Goal: Task Accomplishment & Management: Manage account settings

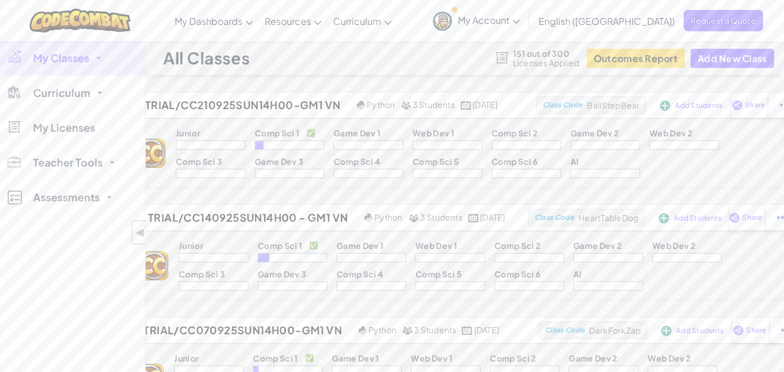
scroll to position [325, 0]
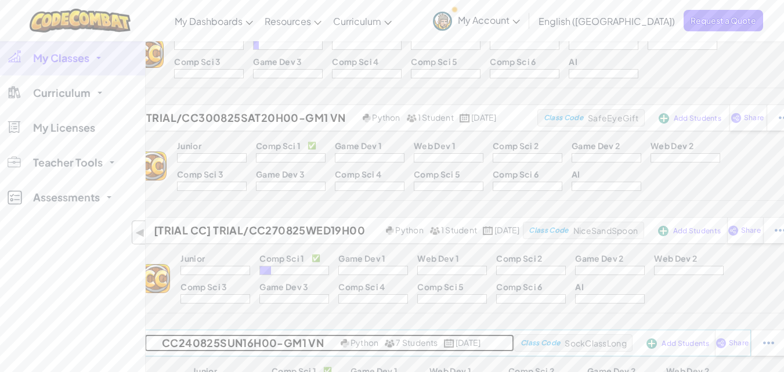
click at [249, 340] on h2 "CC240825Sun16h00-GM1 VN" at bounding box center [241, 342] width 193 height 17
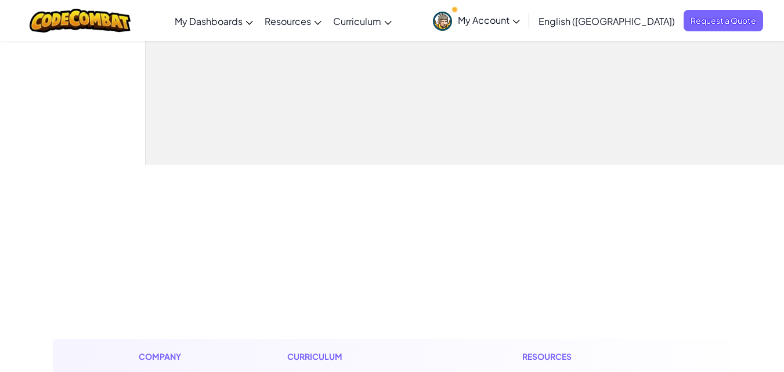
select select "560f1a9f22961295f9427742"
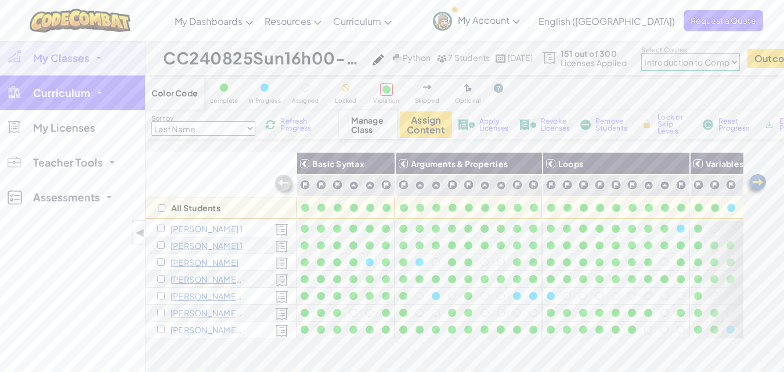
click at [102, 87] on link "Curriculum" at bounding box center [72, 92] width 145 height 35
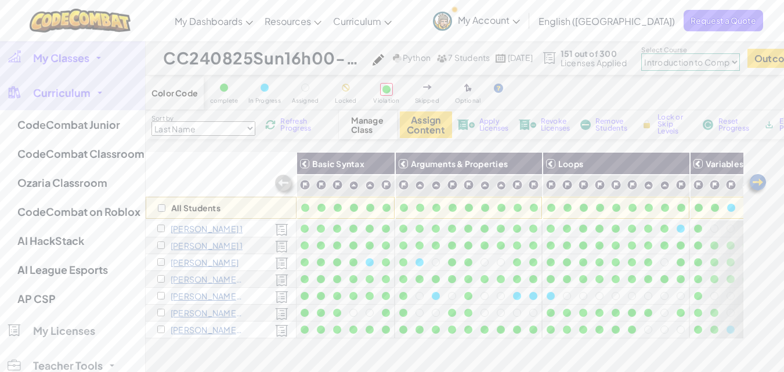
click at [756, 186] on img at bounding box center [756, 184] width 23 height 23
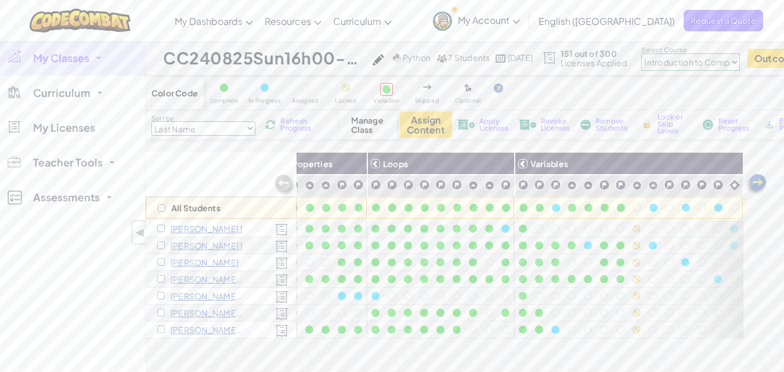
scroll to position [0, 184]
click at [135, 330] on div "My Classes All Classes Trial/CC210925Sun14h00-GM1 VN Trial/CC140925Sun14h00 - G…" at bounding box center [72, 227] width 145 height 372
click at [142, 230] on span "◀" at bounding box center [140, 232] width 10 height 17
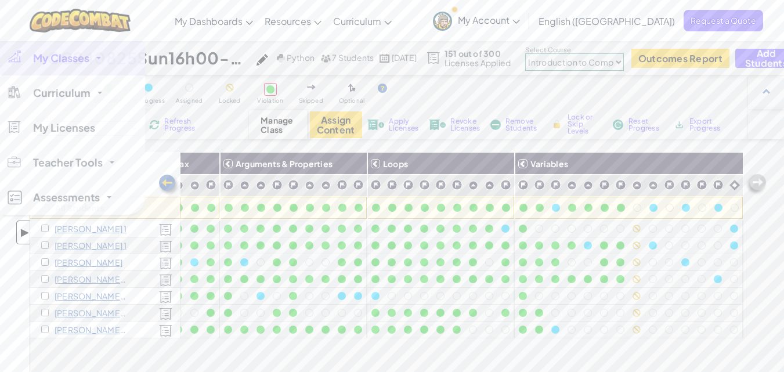
scroll to position [0, 68]
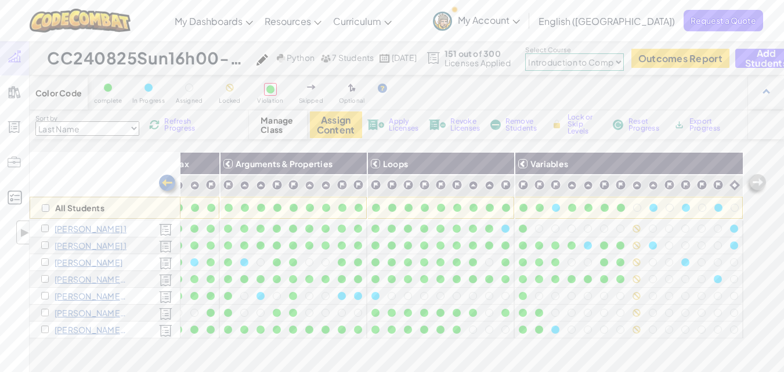
click at [95, 352] on div "All Students Basic Syntax Arguments & Properties Loops Variables [PERSON_NAME] …" at bounding box center [387, 314] width 714 height 325
click at [261, 351] on div "All Students Basic Syntax Arguments & Properties Loops Variables [PERSON_NAME] …" at bounding box center [387, 314] width 714 height 325
click at [261, 350] on div "All Students Basic Syntax Arguments & Properties Loops Variables [PERSON_NAME] …" at bounding box center [387, 314] width 714 height 325
click at [253, 356] on div "All Students Basic Syntax Arguments & Properties Loops Variables [PERSON_NAME] …" at bounding box center [387, 314] width 714 height 325
click at [123, 186] on div "All Students" at bounding box center [105, 185] width 151 height 67
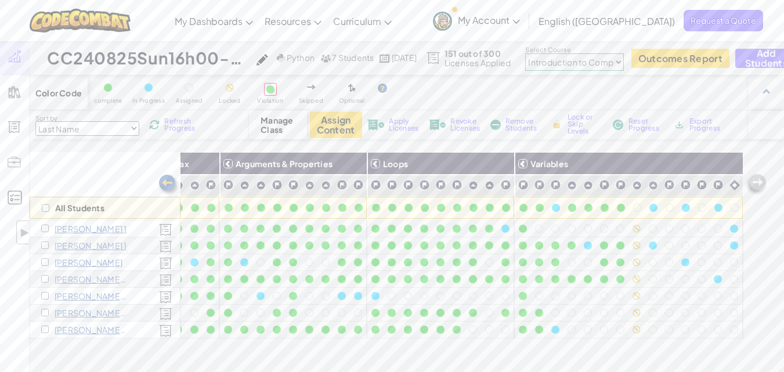
click at [594, 142] on div "Color Code complete In Progress Assigned Locked Violation Skipped Optional Sort…" at bounding box center [407, 282] width 755 height 415
click at [542, 352] on div "All Students Basic Syntax Arguments & Properties Loops Variables [PERSON_NAME] …" at bounding box center [387, 314] width 714 height 325
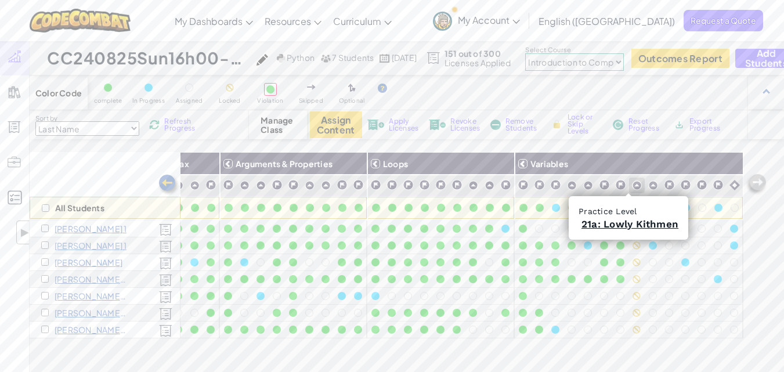
click at [632, 181] on img at bounding box center [637, 186] width 10 height 10
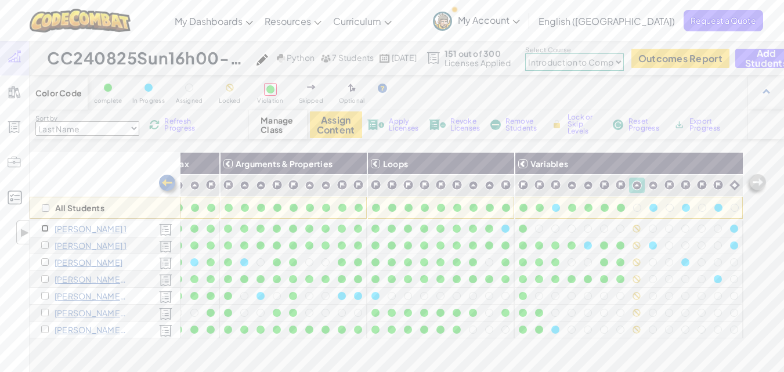
click at [44, 228] on input "checkbox" at bounding box center [45, 229] width 8 height 8
checkbox input "true"
click at [48, 208] on input "checkbox" at bounding box center [46, 208] width 8 height 8
checkbox input "true"
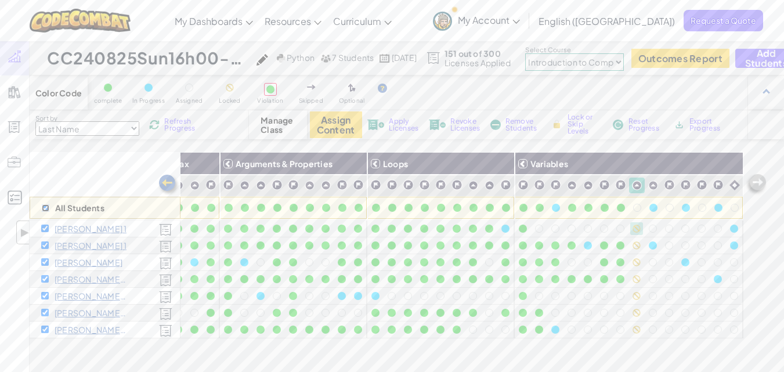
checkbox input "true"
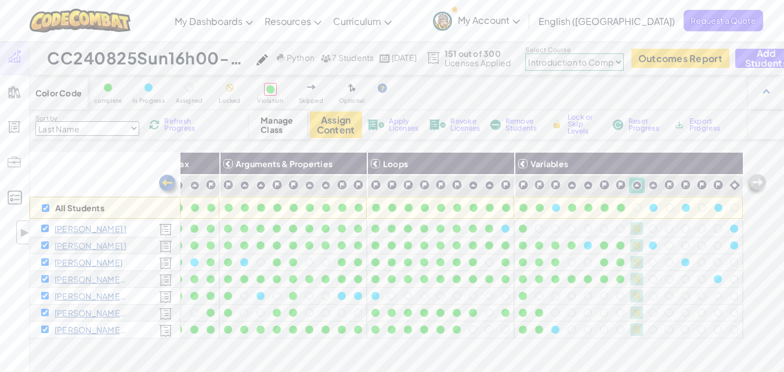
click at [585, 131] on span "Lock or Skip Levels" at bounding box center [585, 124] width 34 height 21
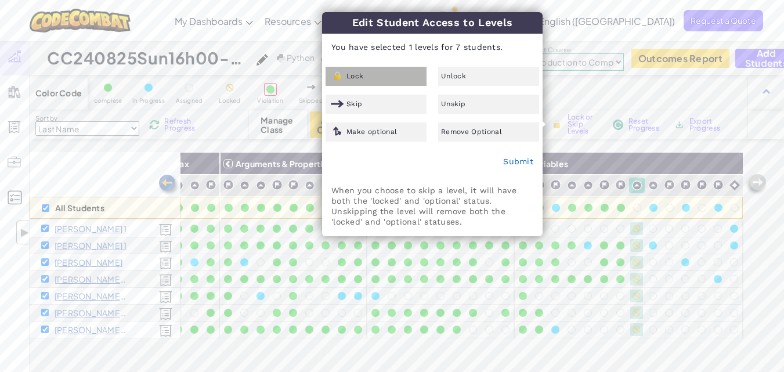
click at [376, 79] on div "Lock" at bounding box center [376, 76] width 101 height 19
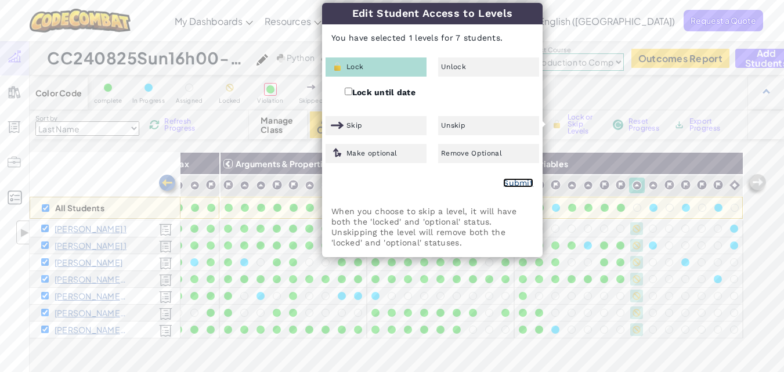
click at [520, 180] on link "Submit" at bounding box center [518, 182] width 30 height 9
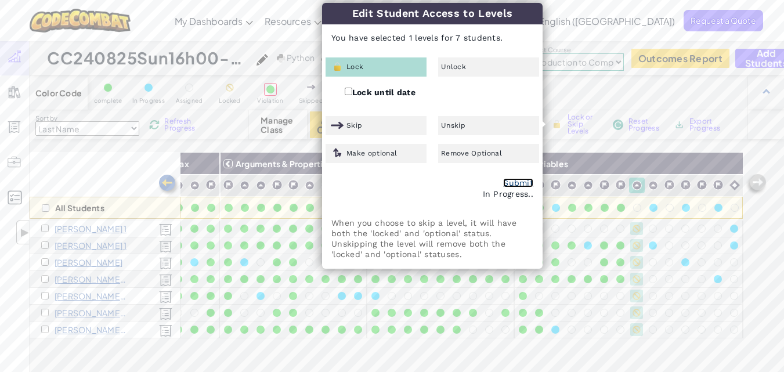
checkbox input "false"
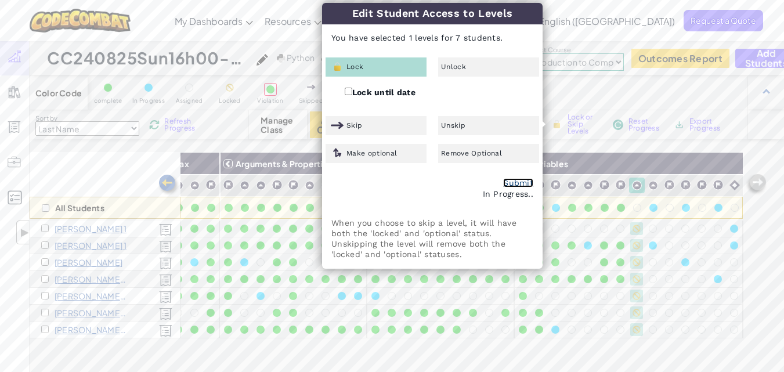
checkbox input "false"
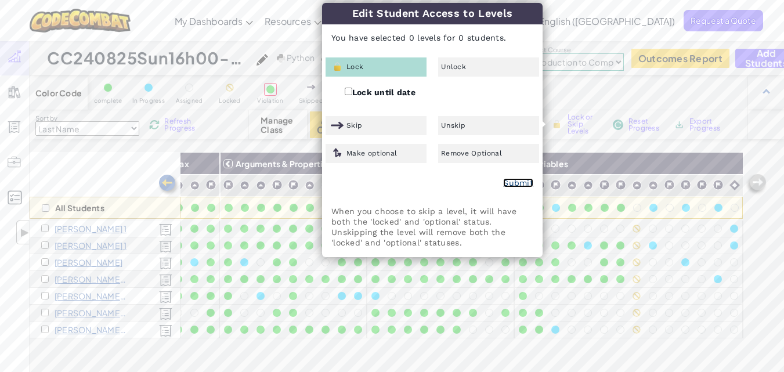
click at [513, 183] on link "Submit" at bounding box center [518, 182] width 30 height 9
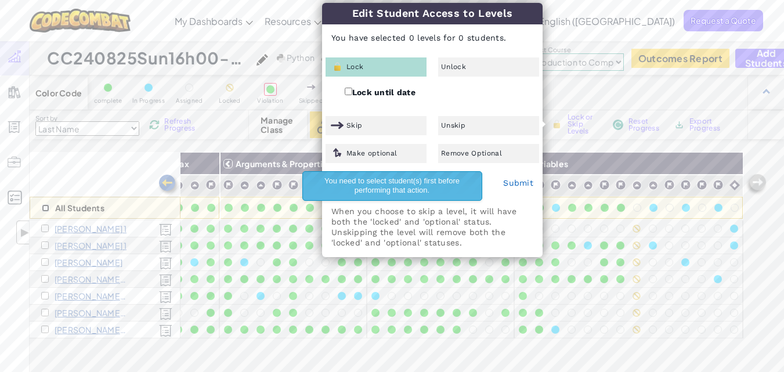
click at [44, 210] on input "checkbox" at bounding box center [46, 208] width 8 height 8
checkbox input "true"
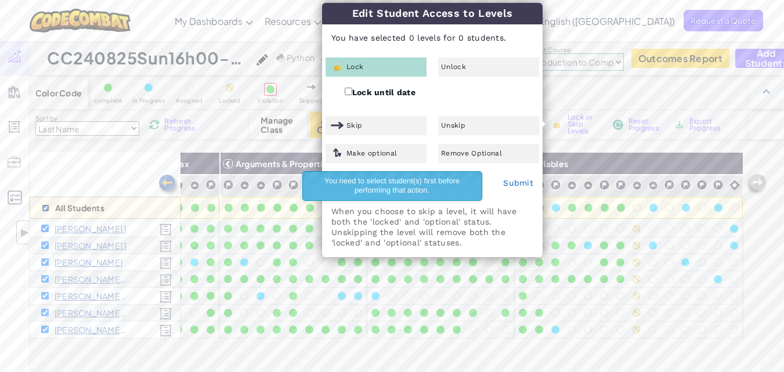
checkbox input "true"
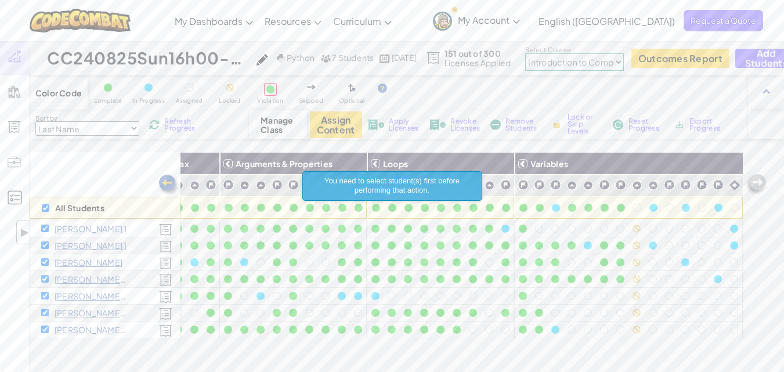
click at [574, 120] on span "Lock or Skip Levels" at bounding box center [585, 124] width 34 height 21
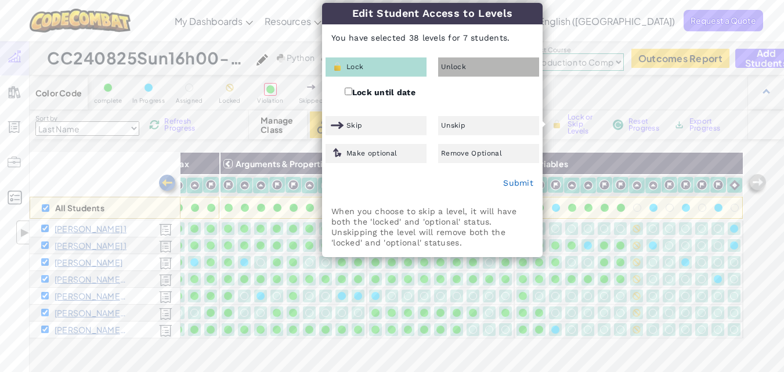
click at [467, 70] on div "Unlock" at bounding box center [488, 66] width 101 height 19
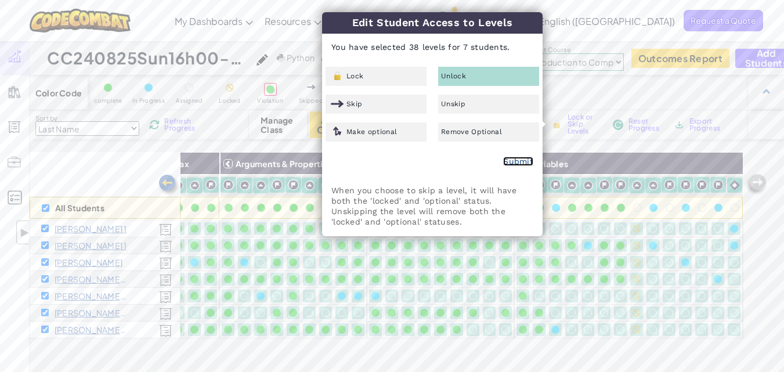
click at [522, 162] on link "Submit" at bounding box center [518, 161] width 30 height 9
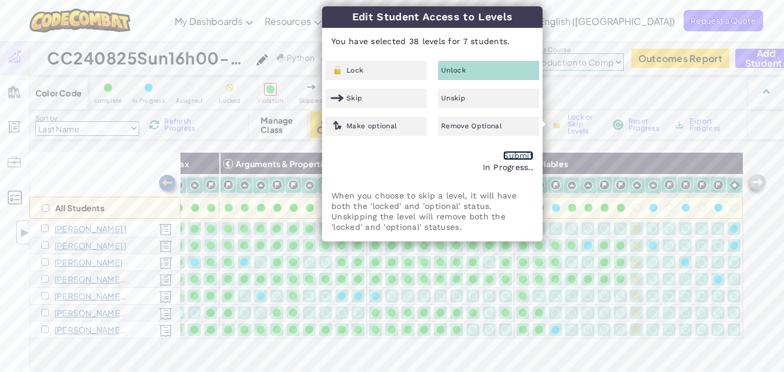
checkbox input "false"
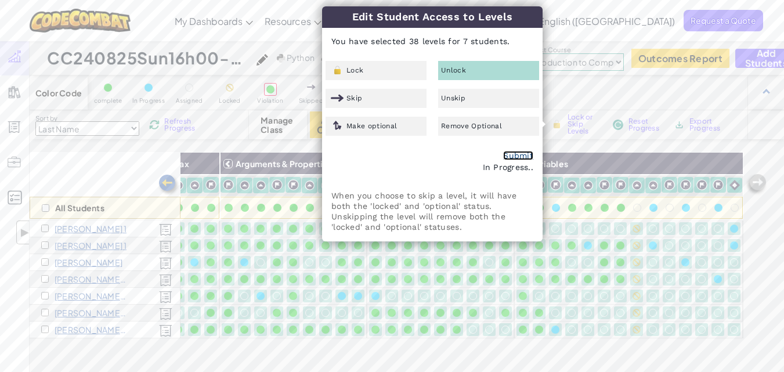
checkbox input "false"
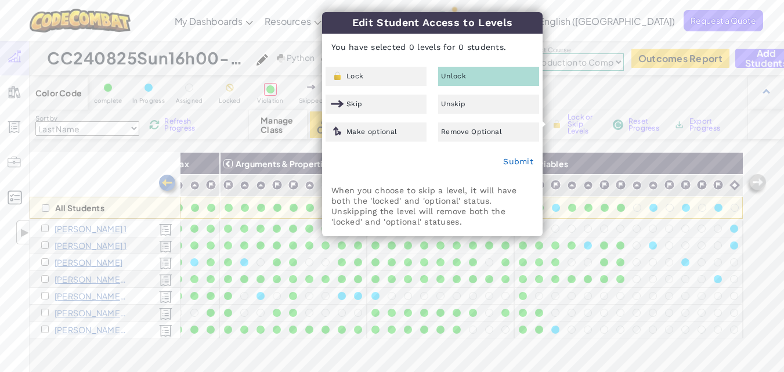
click at [196, 12] on div "Toggle navigation My Dashboards CodeCombat Teacher Dashboard Ozaria Teacher Das…" at bounding box center [392, 20] width 790 height 41
